Goal: Task Accomplishment & Management: Manage account settings

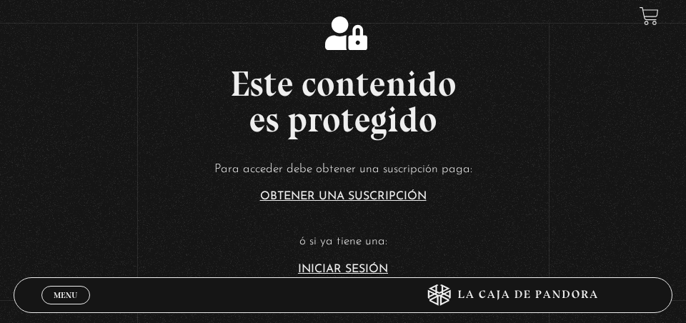
click at [343, 271] on link "Iniciar Sesión" at bounding box center [343, 269] width 90 height 11
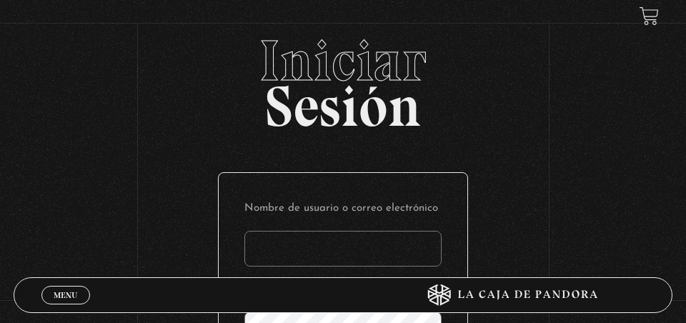
click at [343, 255] on input "Nombre de usuario o correo electrónico" at bounding box center [343, 249] width 197 height 36
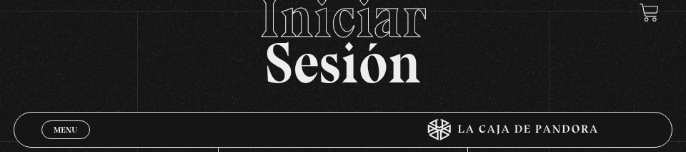
scroll to position [155, 0]
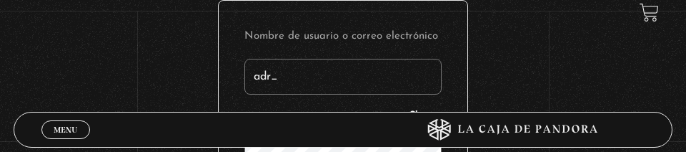
type input "adr_"
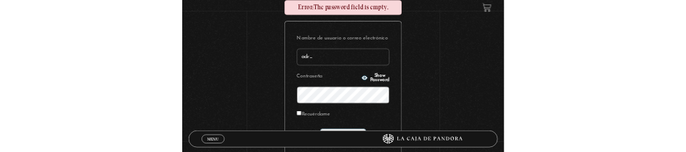
scroll to position [189, 0]
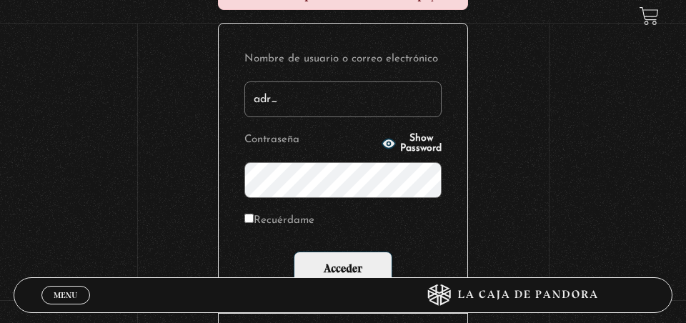
click at [336, 97] on input "adr_" at bounding box center [343, 100] width 197 height 36
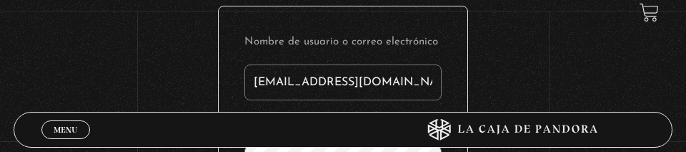
type input "[EMAIL_ADDRESS][DOMAIN_NAME]"
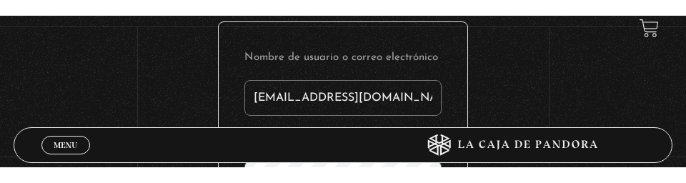
scroll to position [219, 0]
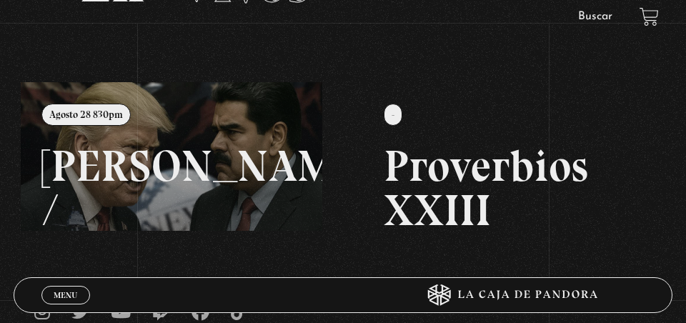
scroll to position [154, 0]
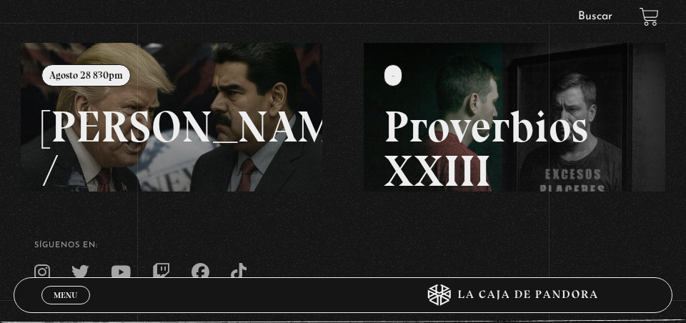
click at [230, 110] on link at bounding box center [364, 204] width 686 height 323
